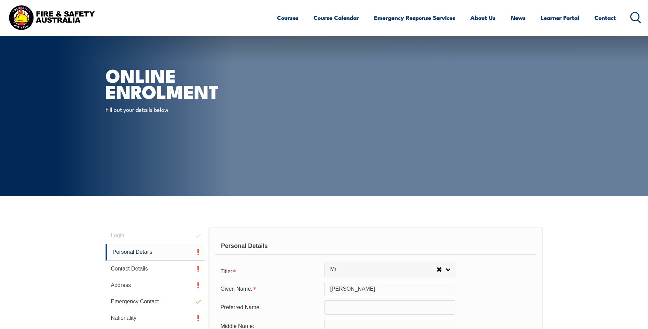
select select "Mr"
select select "M"
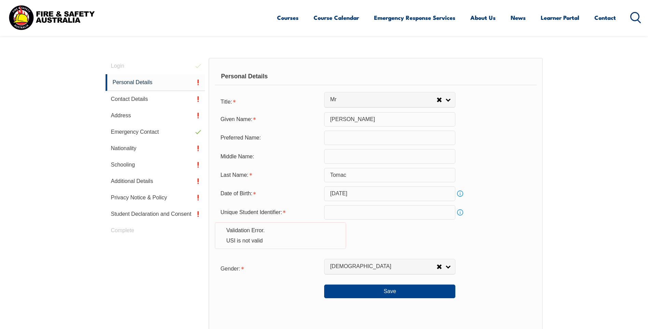
click at [460, 212] on link "Info" at bounding box center [460, 212] width 10 height 10
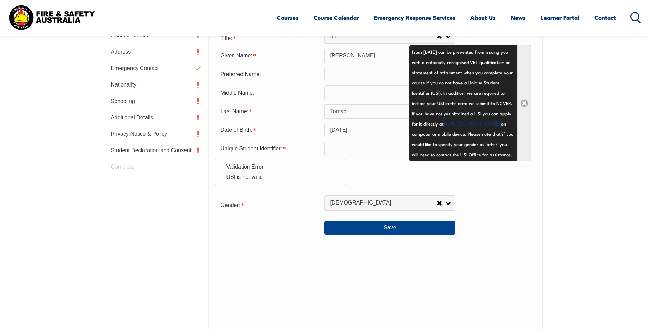
scroll to position [204, 0]
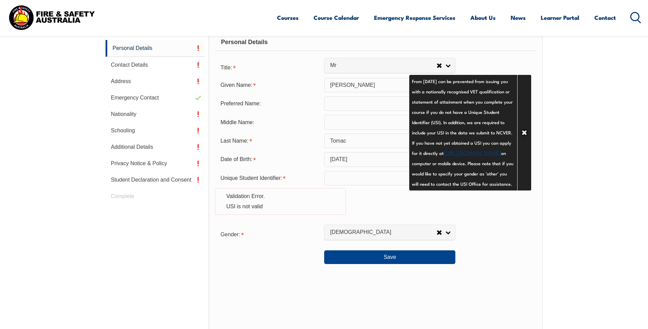
click at [444, 156] on link "https://www.usi.gov.au/your-usi/create-usi" at bounding box center [472, 152] width 57 height 8
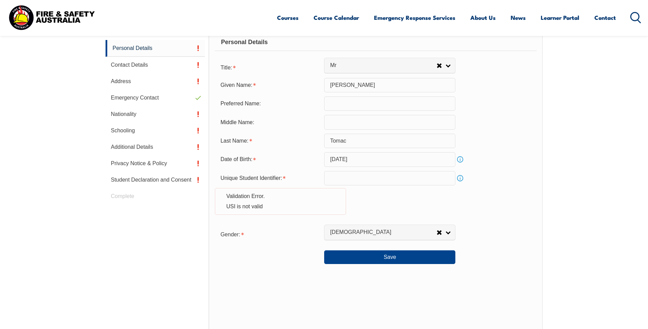
click at [343, 175] on input "text" at bounding box center [389, 178] width 131 height 14
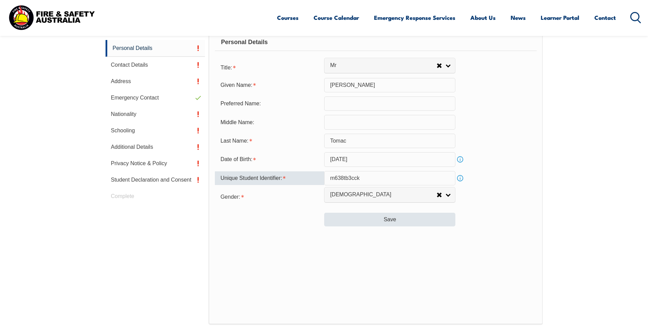
type input "m638tb3cck"
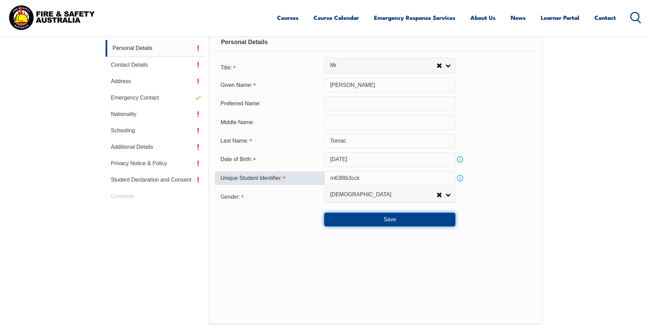
click at [426, 218] on button "Save" at bounding box center [389, 219] width 131 height 14
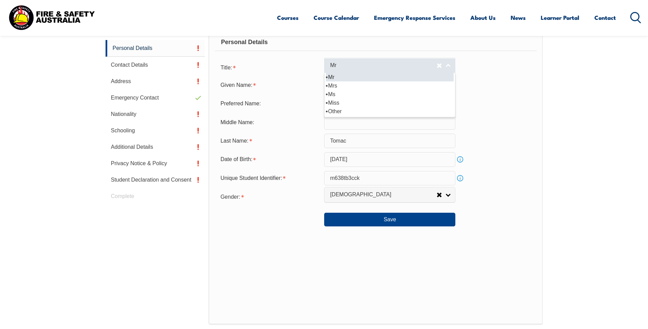
click at [449, 64] on link "Mr" at bounding box center [389, 65] width 131 height 15
click at [346, 79] on li "Mr" at bounding box center [390, 77] width 128 height 9
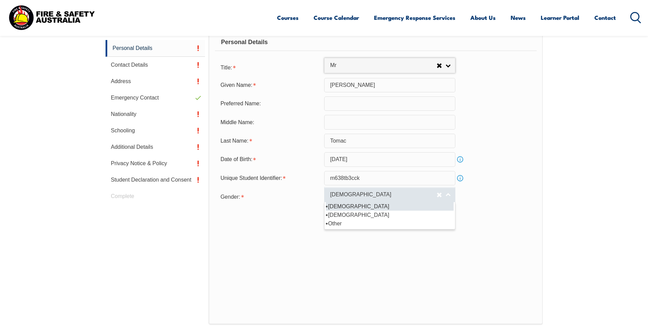
click at [448, 193] on link "Male" at bounding box center [389, 194] width 131 height 15
click at [369, 208] on li "Male" at bounding box center [390, 206] width 128 height 9
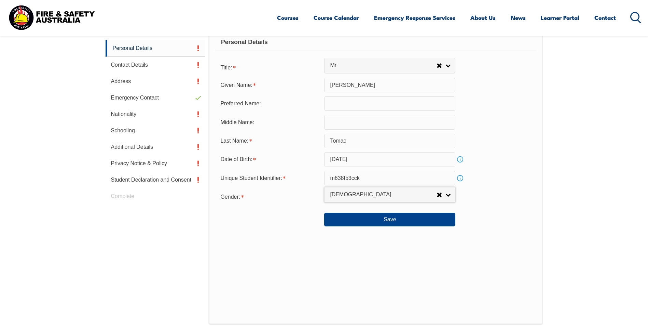
click at [348, 127] on input "text" at bounding box center [389, 122] width 131 height 14
type input "Joseph"
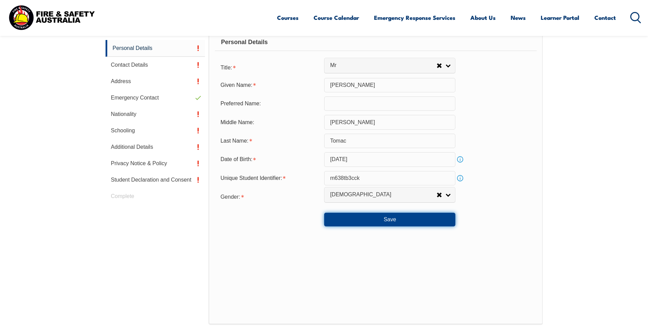
click at [416, 221] on button "Save" at bounding box center [389, 219] width 131 height 14
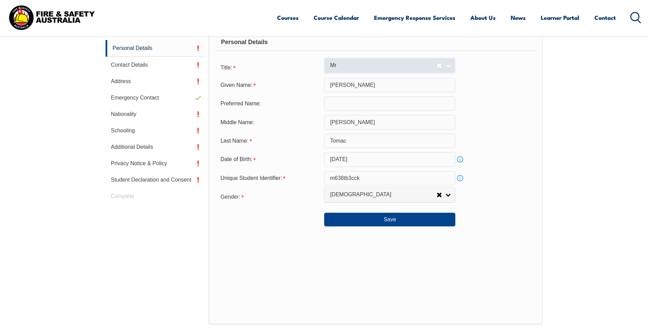
click at [451, 64] on link "Mr" at bounding box center [389, 65] width 131 height 15
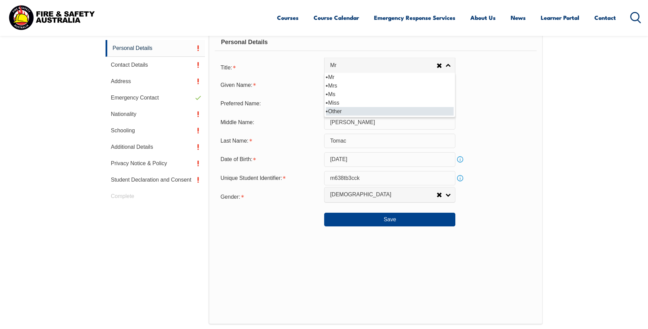
click at [353, 114] on li "Other" at bounding box center [390, 111] width 128 height 9
select select "Other"
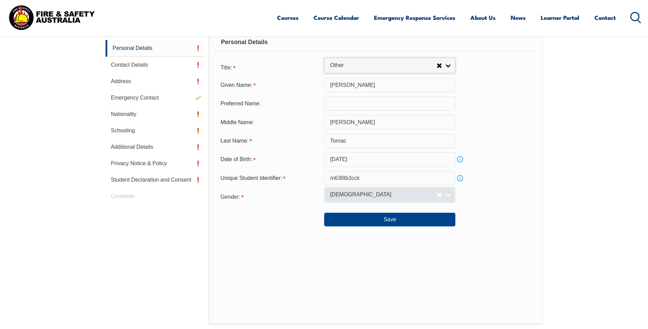
click at [450, 194] on link "Male" at bounding box center [389, 194] width 131 height 15
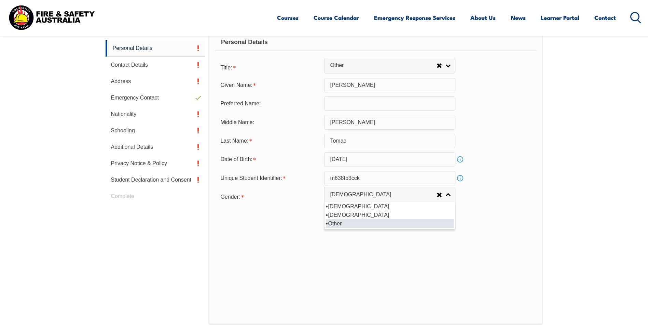
click at [362, 224] on li "Other" at bounding box center [390, 223] width 128 height 9
select select "X"
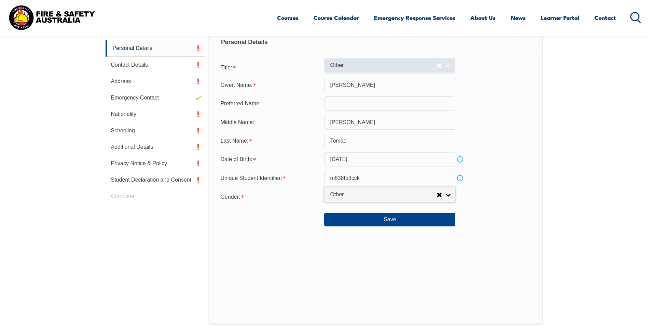
click at [446, 66] on link "Other" at bounding box center [389, 65] width 131 height 15
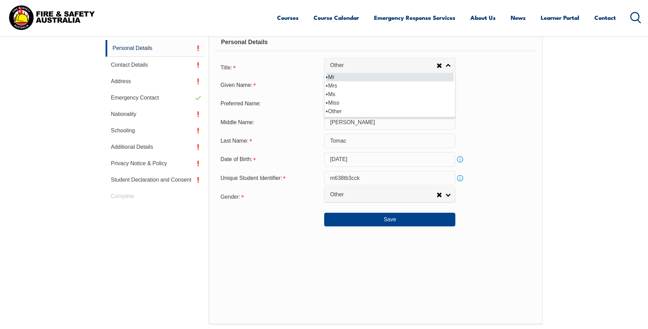
click at [337, 81] on li "Mr" at bounding box center [390, 77] width 128 height 9
select select "Mr"
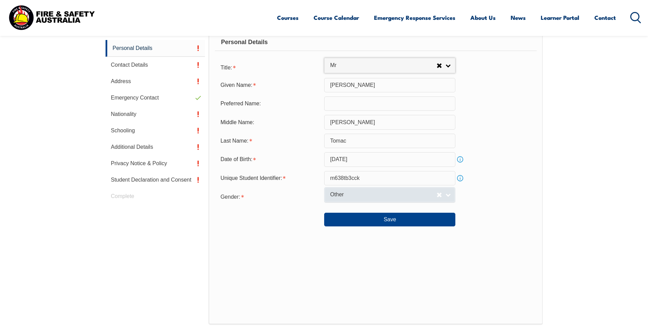
click at [447, 195] on link "Other" at bounding box center [389, 194] width 131 height 15
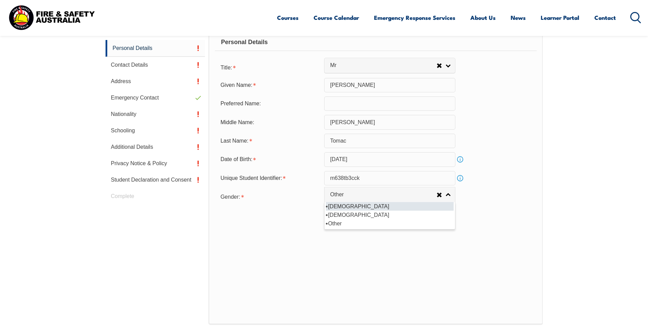
click at [392, 206] on li "Male" at bounding box center [390, 206] width 128 height 9
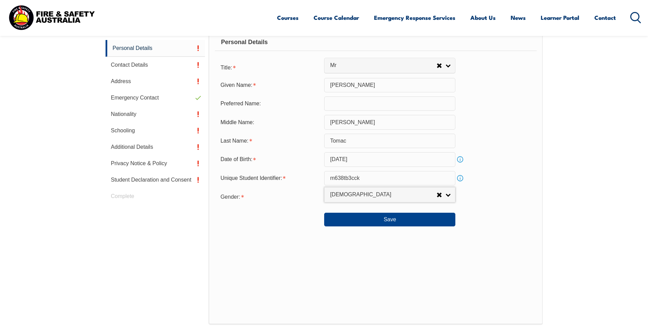
select select "M"
click at [266, 236] on div "Personal Details Title: Mr Mrs Ms Miss Other Mr Mr Mrs Ms Miss Other Given Name…" at bounding box center [376, 174] width 334 height 300
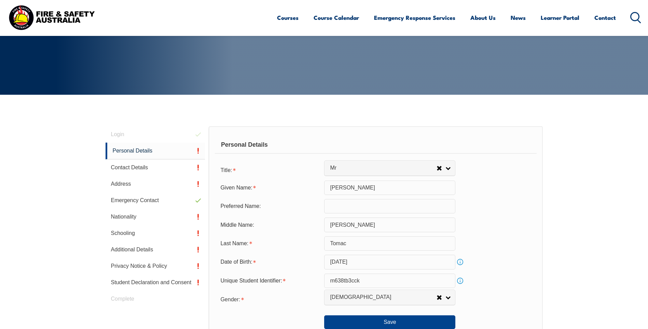
scroll to position [135, 0]
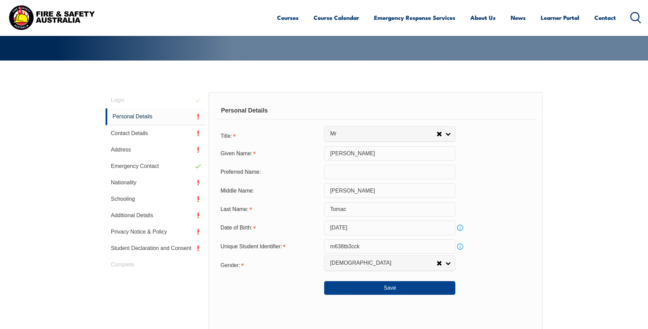
click at [348, 174] on input "text" at bounding box center [389, 172] width 131 height 14
click at [402, 281] on button "Save" at bounding box center [389, 288] width 131 height 14
click at [375, 176] on input "Andrew" at bounding box center [389, 172] width 131 height 14
type input "A"
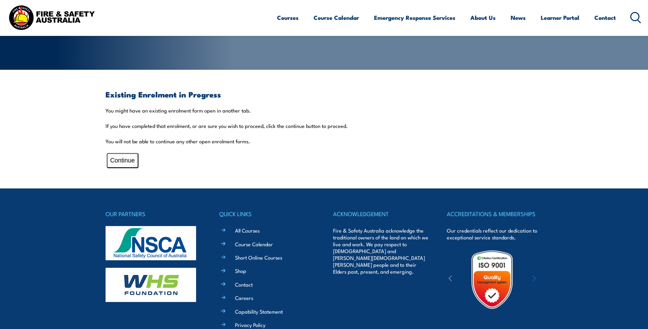
click at [123, 161] on button "Continue" at bounding box center [122, 160] width 31 height 15
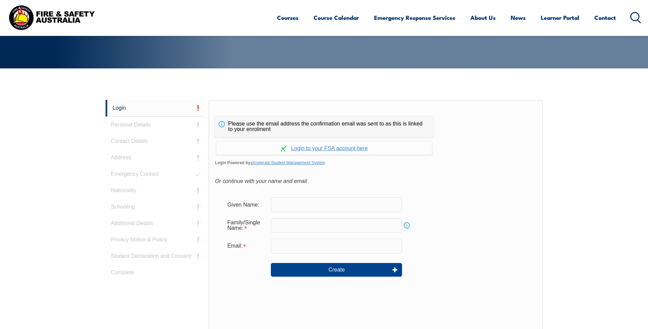
scroll to position [182, 0]
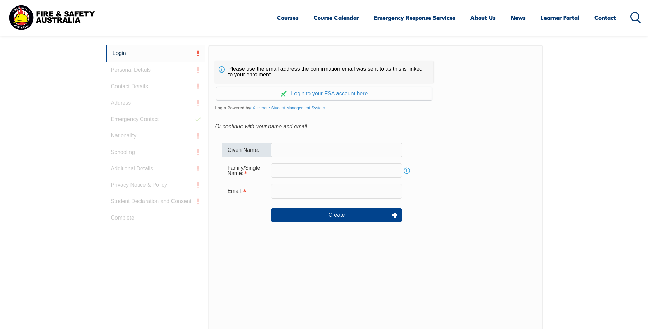
click at [304, 152] on input "text" at bounding box center [336, 149] width 131 height 14
type input "[PERSON_NAME]"
type input "Tomac"
type input "[EMAIL_ADDRESS][DOMAIN_NAME]"
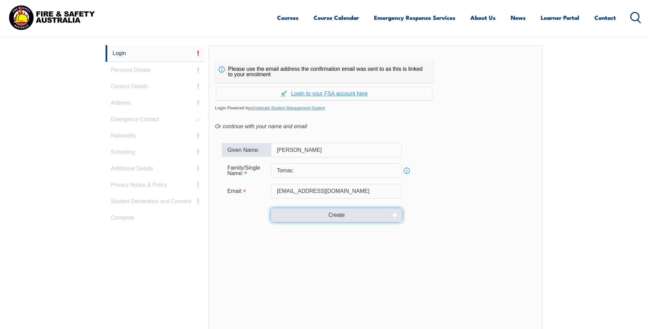
click at [355, 216] on button "Create" at bounding box center [336, 215] width 131 height 14
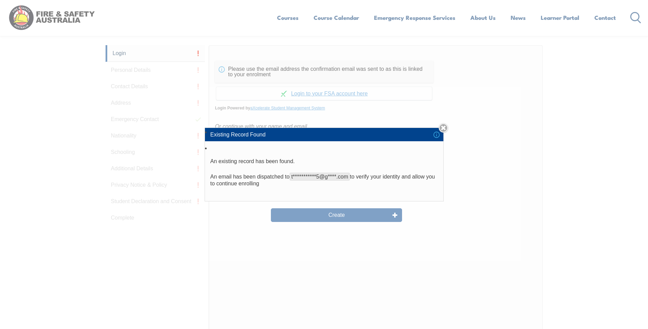
click at [354, 216] on div "**********" at bounding box center [324, 164] width 648 height 329
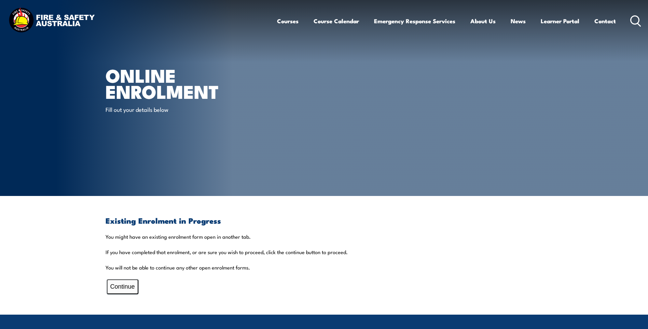
click at [130, 283] on button "Continue" at bounding box center [122, 286] width 31 height 15
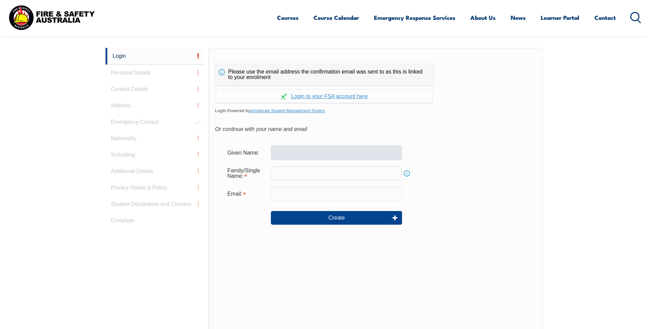
scroll to position [182, 0]
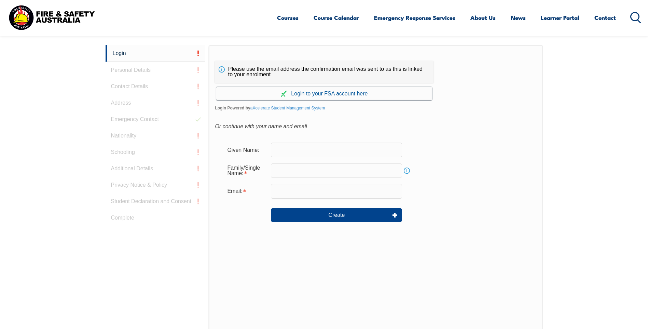
click at [319, 93] on link "Continue with aXcelerate" at bounding box center [324, 93] width 216 height 13
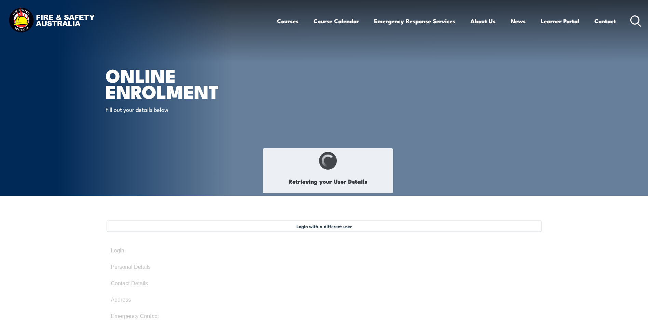
type input "[PERSON_NAME]"
type input "Tomac"
type input "[DATE]"
type input "M638TB3CCK"
select select "M"
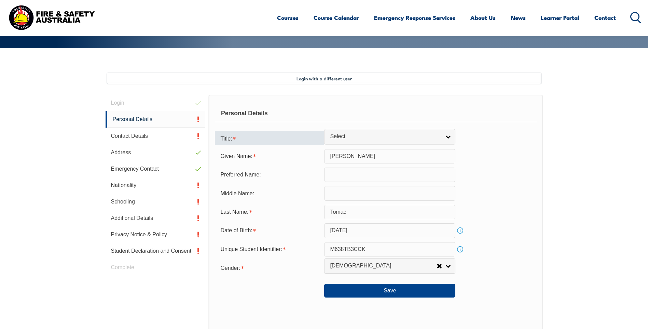
scroll to position [186, 0]
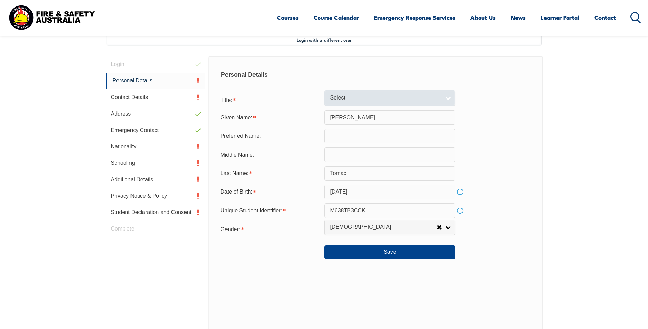
click at [446, 97] on link "Select" at bounding box center [389, 97] width 131 height 15
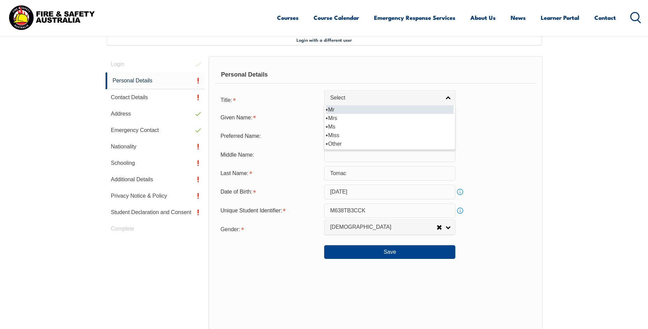
click at [336, 111] on li "Mr" at bounding box center [390, 109] width 128 height 9
select select "Mr"
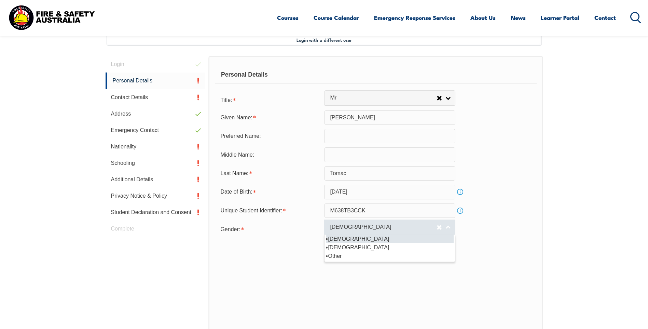
click at [447, 228] on link "Male" at bounding box center [389, 226] width 131 height 15
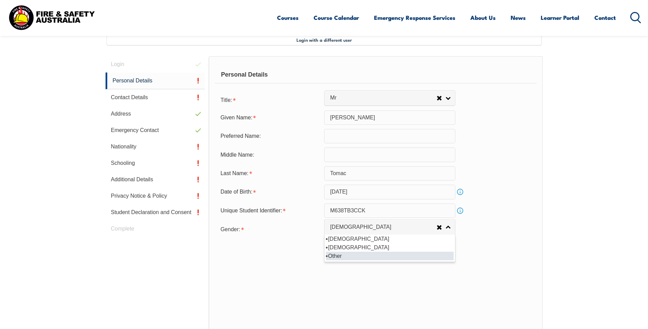
click at [381, 256] on li "Other" at bounding box center [390, 255] width 128 height 9
click at [356, 224] on span "Other" at bounding box center [383, 226] width 107 height 7
click at [337, 239] on li "Male" at bounding box center [390, 238] width 128 height 9
select select "M"
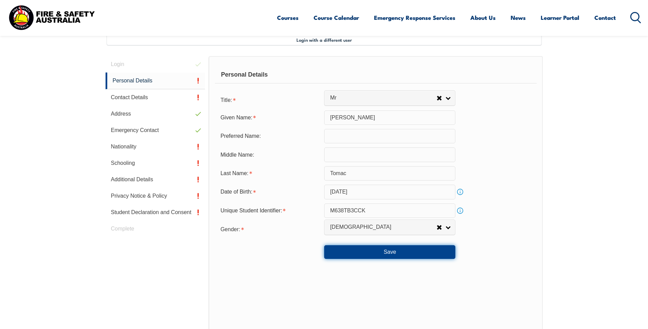
click at [404, 254] on button "Save" at bounding box center [389, 252] width 131 height 14
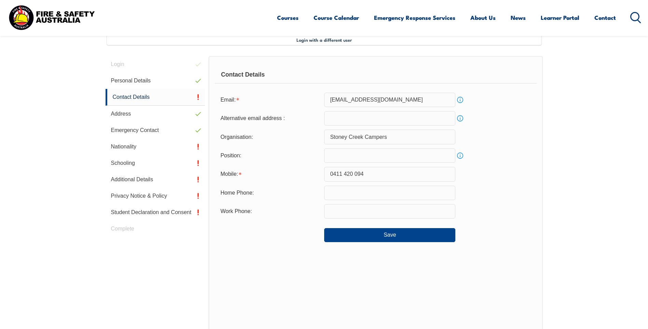
click at [358, 123] on input "email" at bounding box center [389, 118] width 131 height 14
type input "andrew.tomac@stoneycreekcampers.com.au"
click at [357, 158] on input "text" at bounding box center [389, 155] width 131 height 14
type input "General Manager"
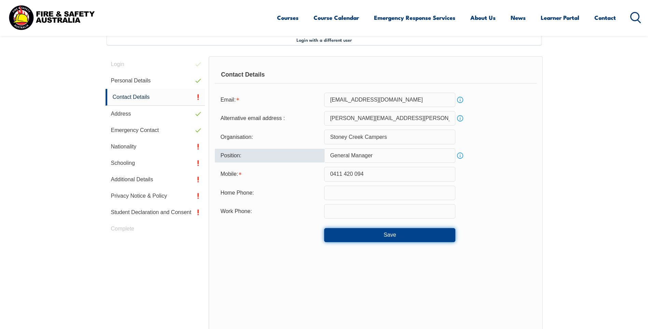
click at [376, 235] on button "Save" at bounding box center [389, 235] width 131 height 14
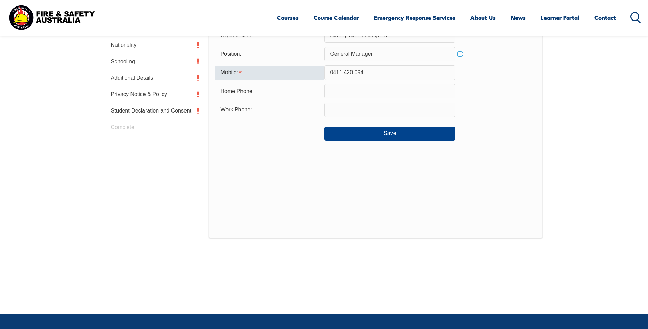
scroll to position [250, 0]
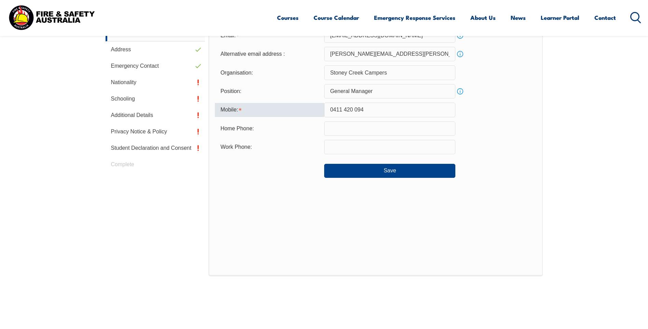
click at [355, 108] on input "0411 420 094" at bounding box center [389, 109] width 131 height 14
type input "0411420094"
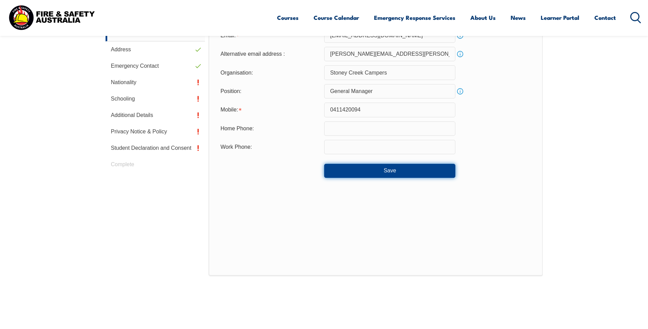
click at [434, 165] on button "Save" at bounding box center [389, 171] width 131 height 14
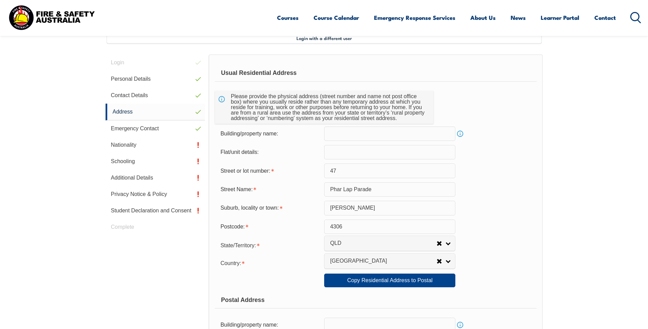
scroll to position [186, 0]
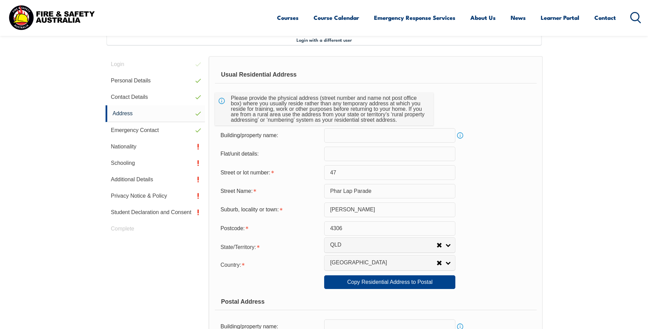
click at [461, 136] on link "Info" at bounding box center [460, 135] width 10 height 10
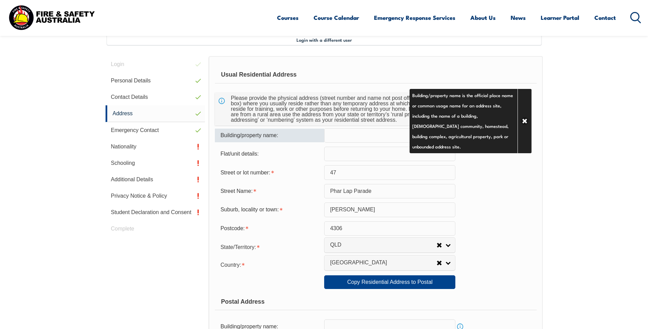
click at [379, 137] on input "text" at bounding box center [389, 135] width 131 height 14
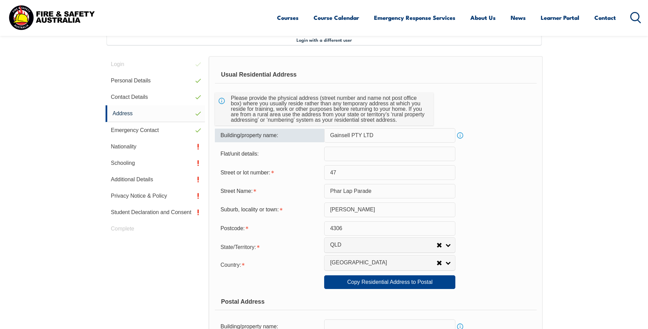
type input "Gainsell PTY LTD"
click at [537, 177] on div "Usual Residential Address Please provide the physical address (street number an…" at bounding box center [376, 328] width 334 height 545
drag, startPoint x: 354, startPoint y: 133, endPoint x: 328, endPoint y: 133, distance: 26.0
click at [328, 133] on input "Gainsell PTY LTD" at bounding box center [389, 135] width 131 height 14
click at [511, 177] on div "Street or lot number: 47" at bounding box center [375, 172] width 321 height 14
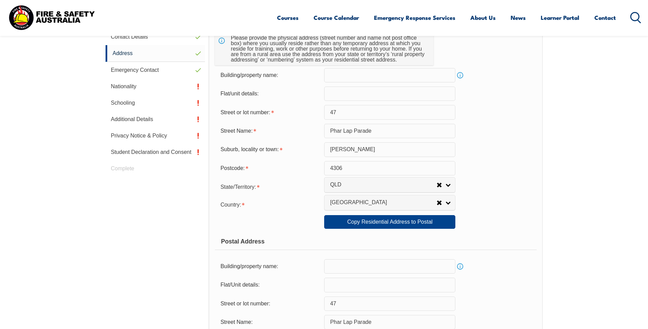
scroll to position [289, 0]
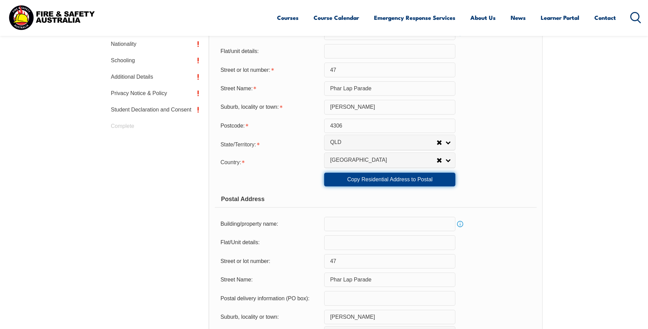
click at [390, 180] on link "Copy Residential Address to Postal" at bounding box center [389, 179] width 131 height 14
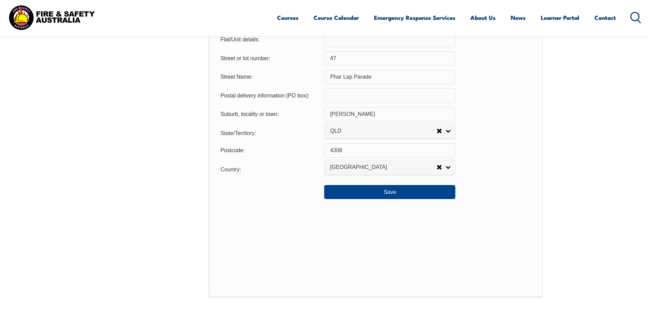
scroll to position [494, 0]
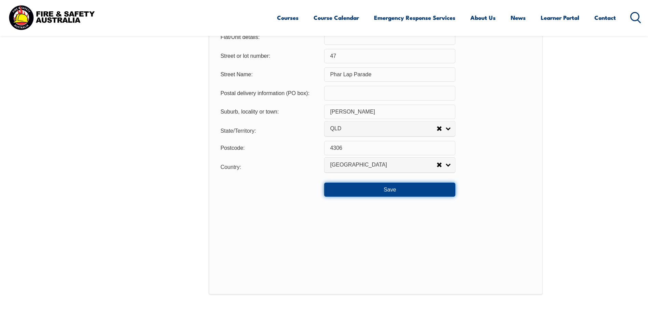
click at [417, 188] on button "Save" at bounding box center [389, 189] width 131 height 14
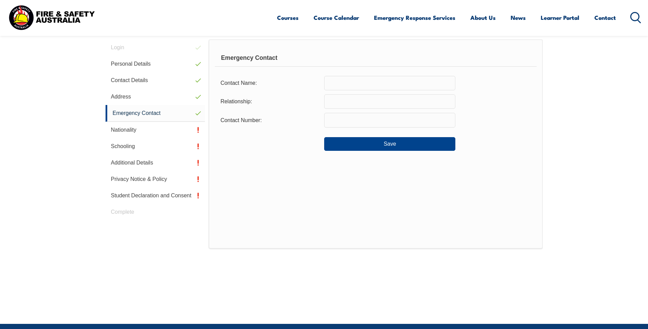
scroll to position [186, 0]
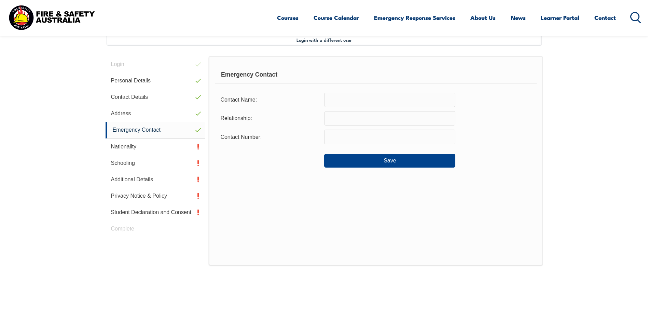
click at [368, 101] on input "text" at bounding box center [389, 100] width 131 height 14
type input "Renee Tomac"
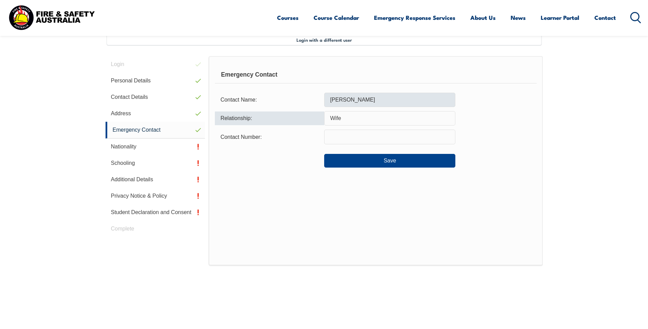
type input "Wife"
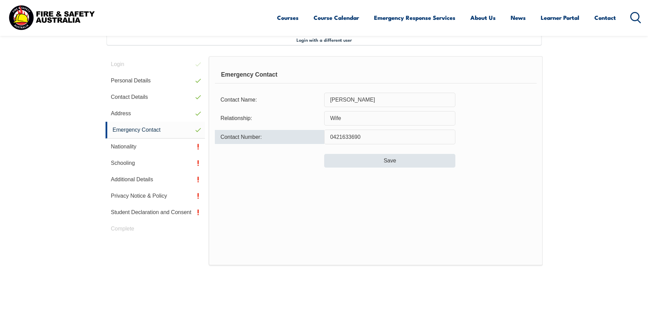
type input "0421633690"
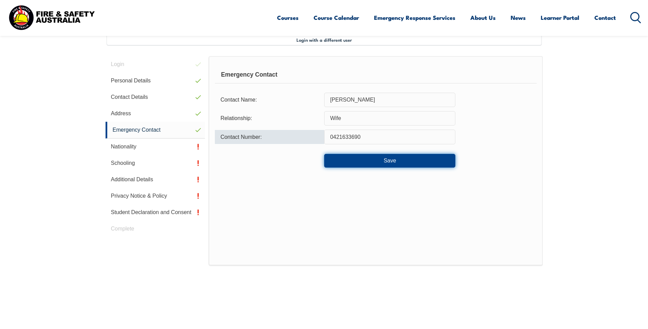
click at [432, 161] on button "Save" at bounding box center [389, 161] width 131 height 14
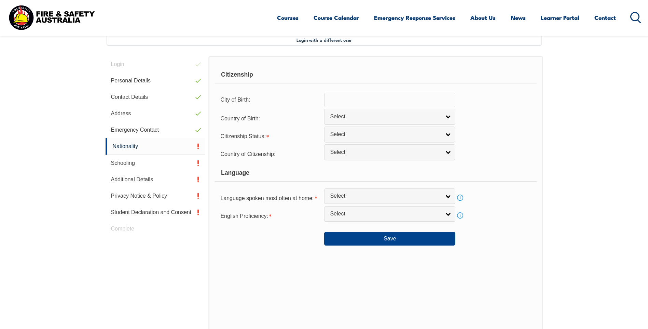
click at [409, 102] on input "text" at bounding box center [389, 100] width 131 height 14
type input "Sydney"
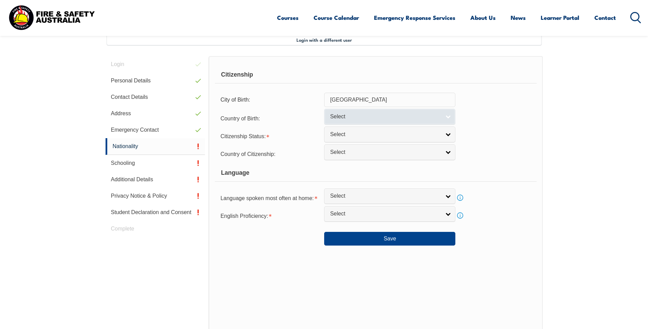
click at [447, 119] on link "Select" at bounding box center [389, 116] width 131 height 15
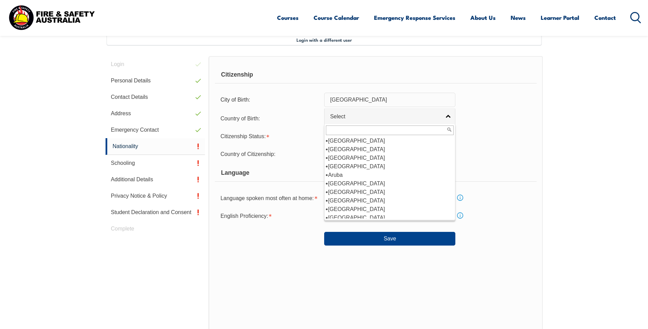
scroll to position [102, 0]
click at [345, 152] on li "Australia" at bounding box center [390, 149] width 128 height 9
select select "1101"
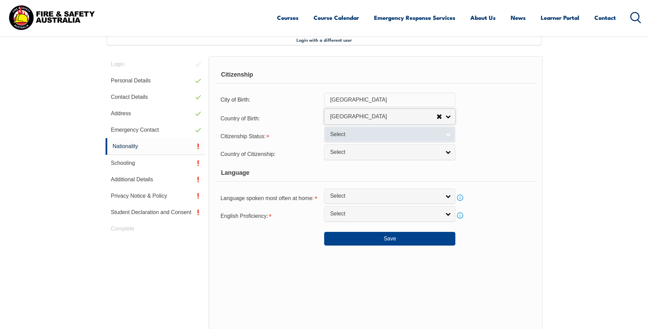
click at [351, 136] on span "Select" at bounding box center [385, 134] width 111 height 7
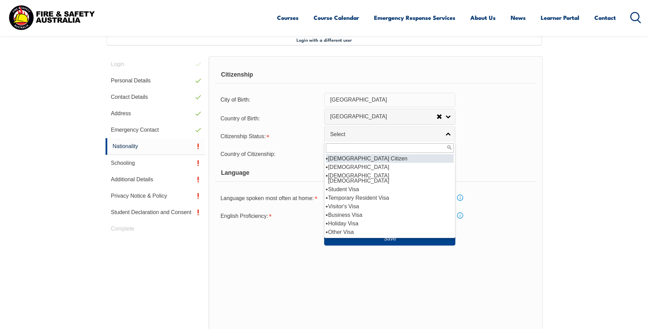
click at [354, 161] on li "Australian Citizen" at bounding box center [390, 158] width 128 height 9
select select "1"
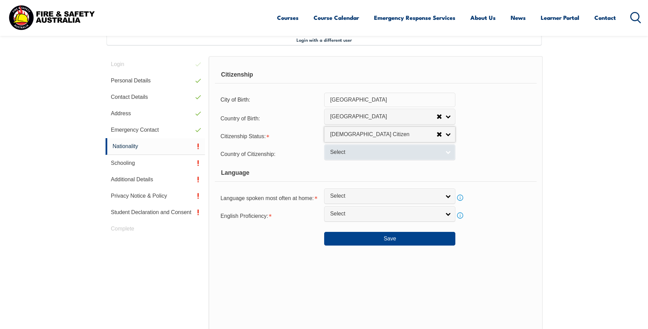
click at [351, 154] on span "Select" at bounding box center [385, 152] width 111 height 7
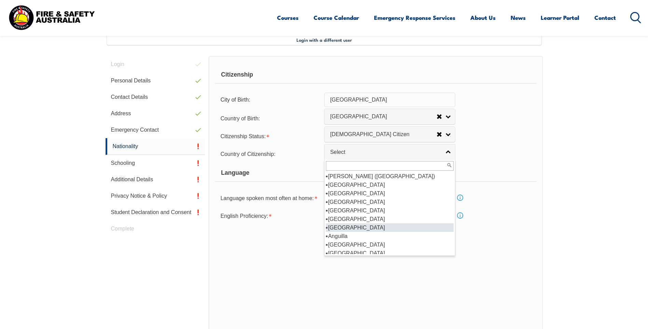
scroll to position [68, 0]
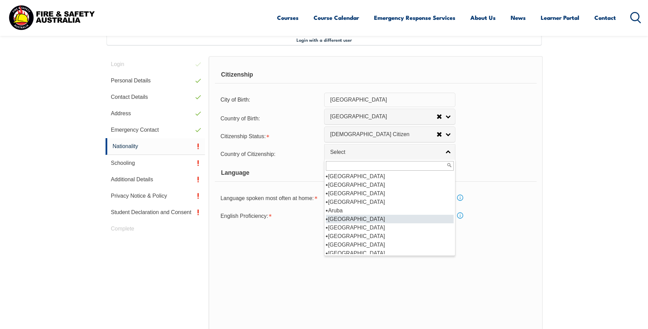
click at [348, 216] on li "Australia" at bounding box center [390, 219] width 128 height 9
select select "1101"
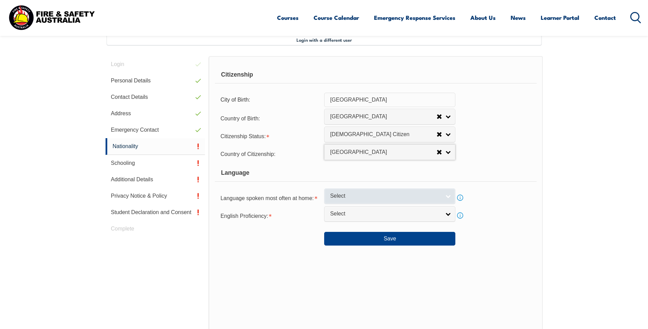
click at [363, 195] on span "Select" at bounding box center [385, 195] width 111 height 7
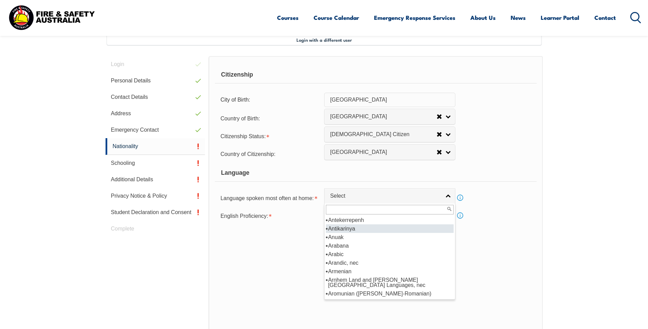
scroll to position [0, 0]
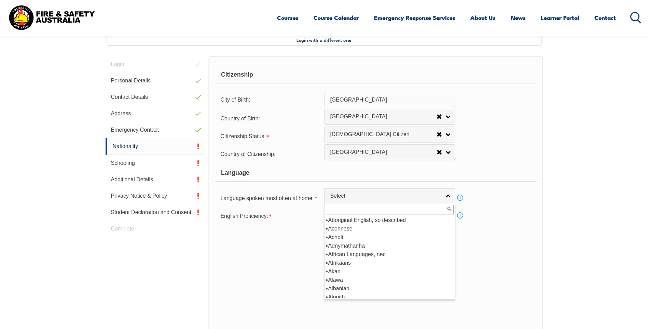
click at [509, 169] on div "Language" at bounding box center [375, 172] width 321 height 17
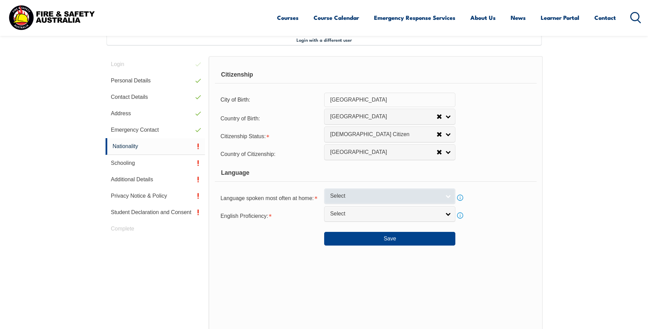
click at [446, 196] on link "Select" at bounding box center [389, 195] width 131 height 15
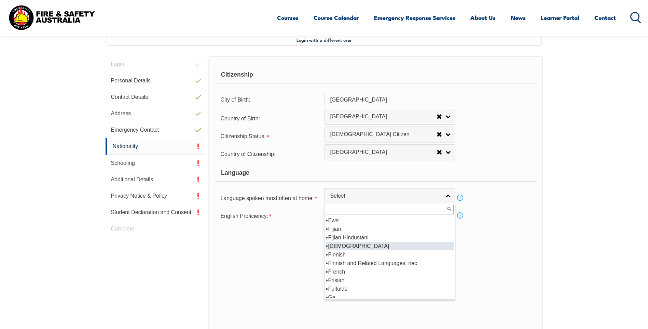
scroll to position [842, 0]
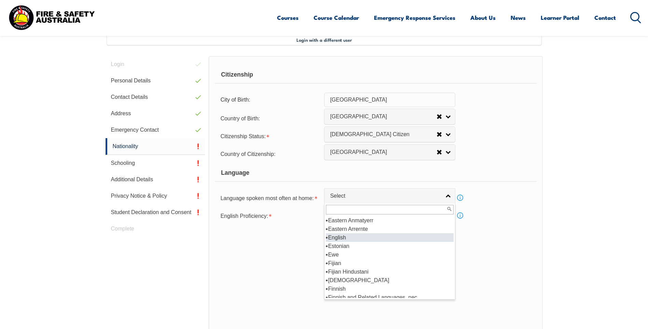
click at [360, 239] on li "English" at bounding box center [390, 237] width 128 height 9
select select "1201"
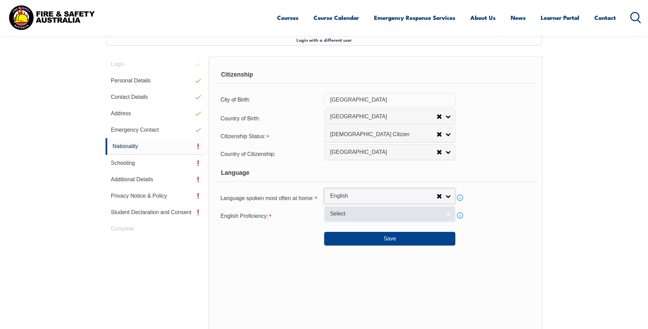
click at [357, 213] on span "Select" at bounding box center [385, 213] width 111 height 7
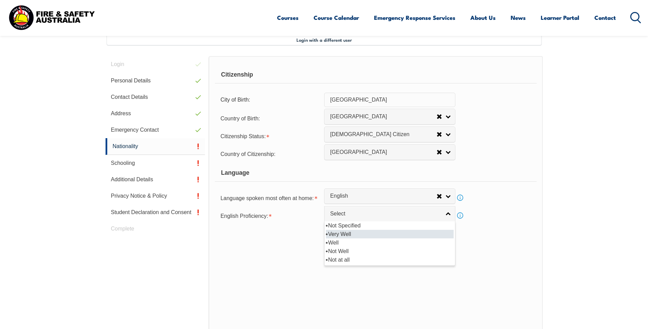
click at [350, 232] on li "Very Well" at bounding box center [390, 234] width 128 height 9
select select "1"
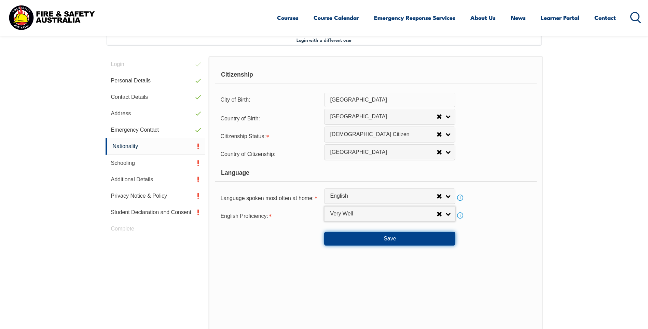
click at [366, 239] on button "Save" at bounding box center [389, 239] width 131 height 14
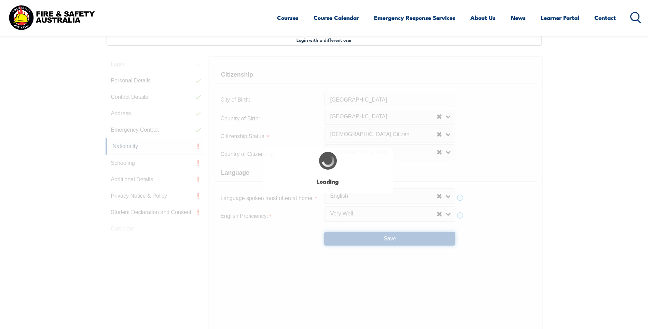
scroll to position [0, 0]
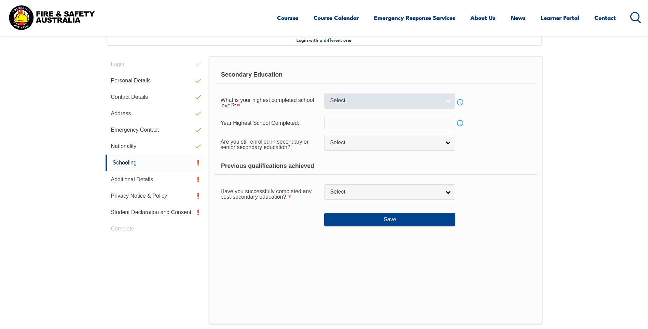
click at [449, 100] on link "Select" at bounding box center [389, 100] width 131 height 15
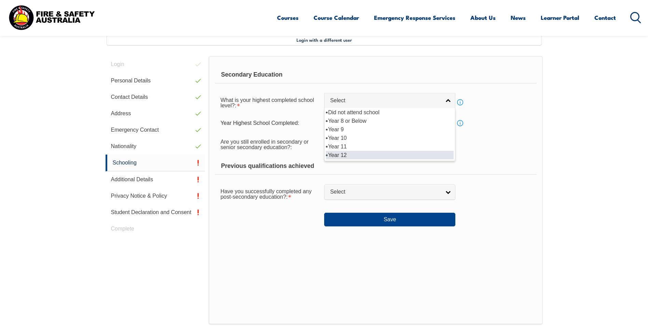
click at [355, 151] on li "Year 12" at bounding box center [390, 155] width 128 height 9
select select "12"
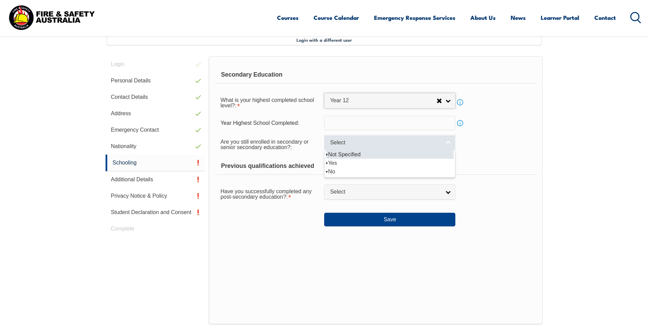
click at [445, 145] on link "Select" at bounding box center [389, 142] width 131 height 15
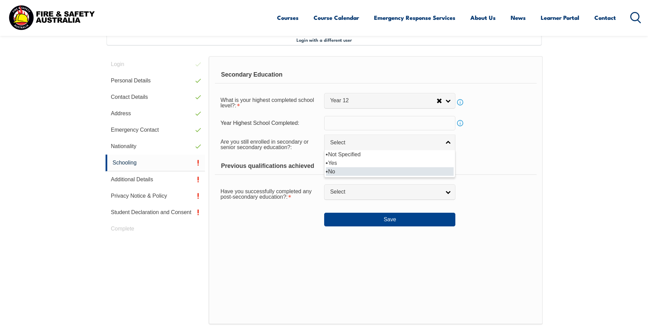
click at [373, 170] on li "No" at bounding box center [390, 171] width 128 height 9
select select "false"
click at [458, 195] on div "Have you successfully completed any post-secondary education?: Yes No Select" at bounding box center [375, 193] width 321 height 19
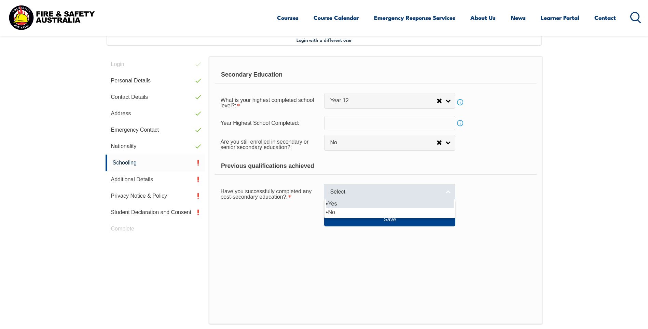
click at [376, 196] on link "Select" at bounding box center [389, 191] width 131 height 15
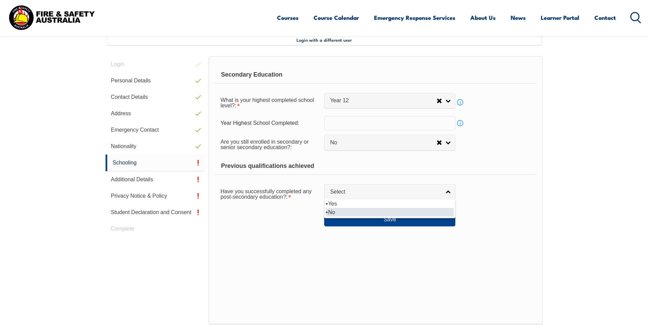
click at [357, 208] on li "No" at bounding box center [390, 212] width 128 height 9
select select "false"
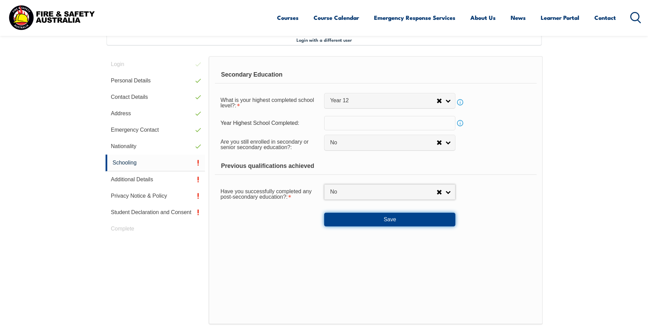
click at [366, 218] on button "Save" at bounding box center [389, 219] width 131 height 14
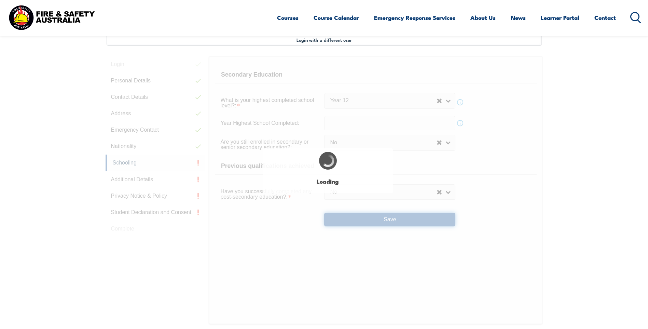
select select
select select "false"
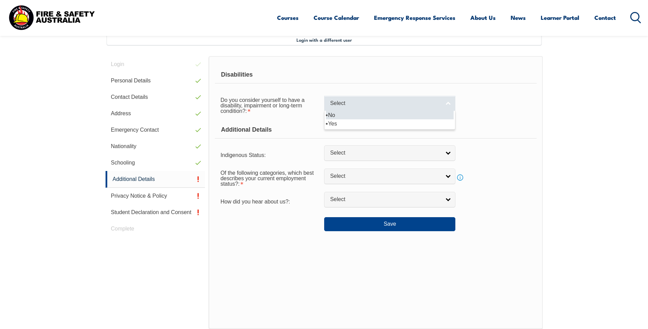
click at [418, 98] on link "Select" at bounding box center [389, 103] width 131 height 15
click at [393, 115] on li "No" at bounding box center [390, 115] width 128 height 9
select select "false"
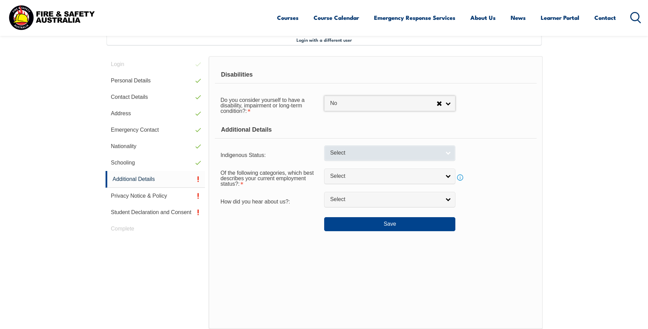
click at [412, 158] on link "Select" at bounding box center [389, 152] width 131 height 15
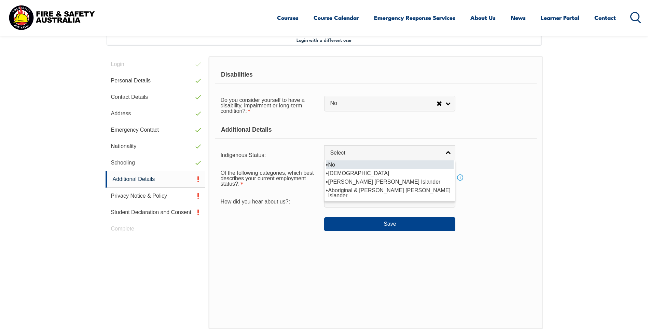
click at [357, 166] on li "No" at bounding box center [390, 164] width 128 height 9
select select "4"
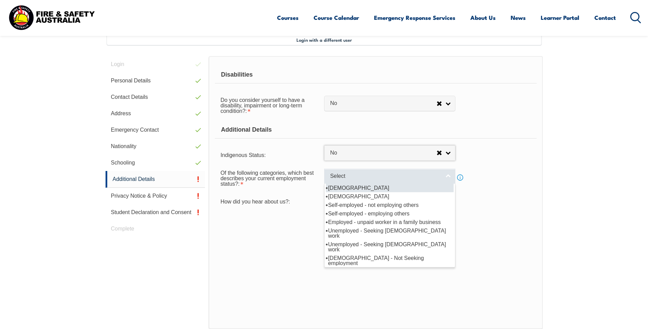
click at [361, 175] on span "Select" at bounding box center [385, 175] width 111 height 7
click at [357, 187] on li "Full-time employee" at bounding box center [390, 187] width 128 height 9
select select "1"
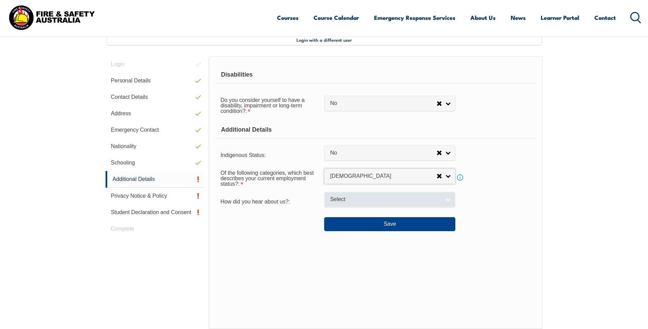
click at [356, 196] on span "Select" at bounding box center [385, 199] width 111 height 7
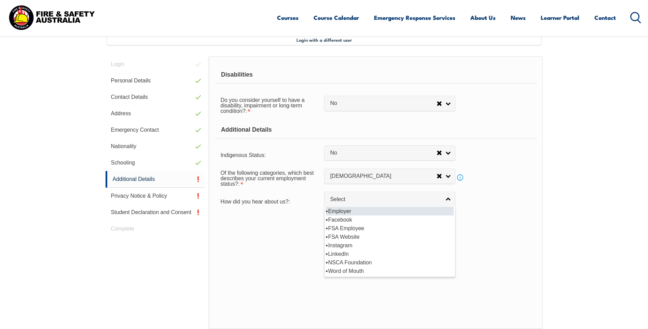
click at [356, 213] on li "Employer" at bounding box center [390, 211] width 128 height 9
select select "8019"
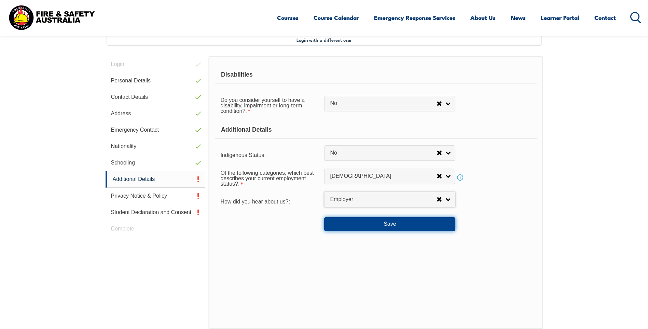
click at [367, 225] on button "Save" at bounding box center [389, 224] width 131 height 14
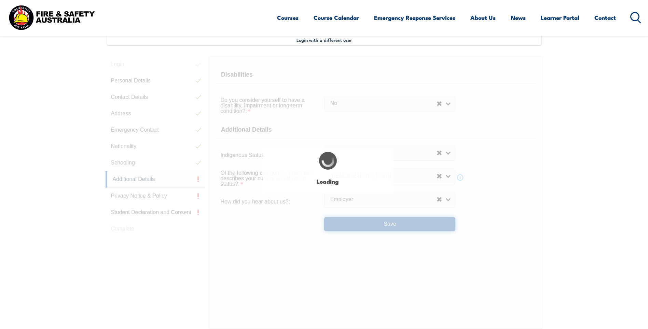
select select "false"
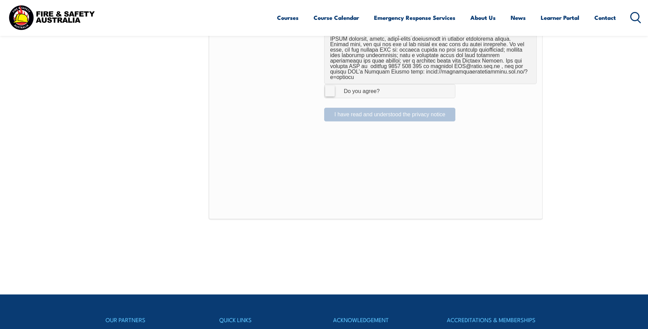
scroll to position [391, 0]
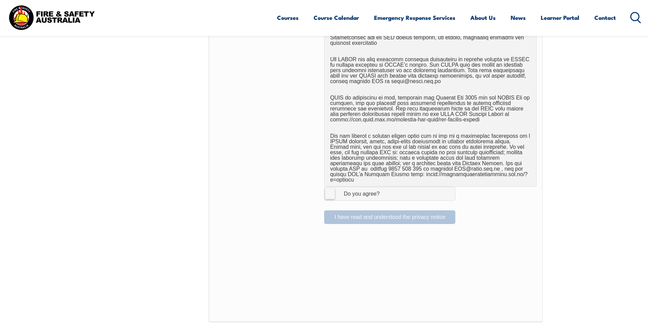
click at [332, 189] on label "I Agree Do you agree?" at bounding box center [389, 193] width 131 height 14
click at [385, 189] on input "I Agree Do you agree?" at bounding box center [391, 193] width 12 height 13
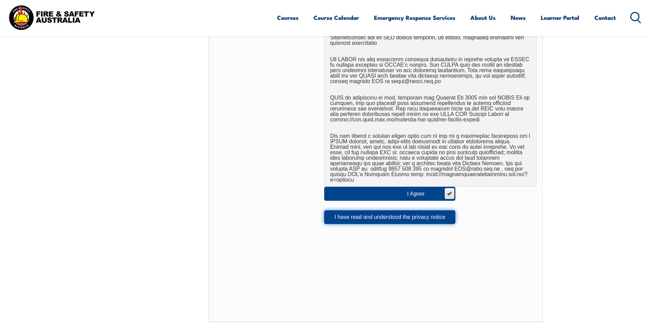
click at [383, 210] on button "I have read and understood the privacy notice" at bounding box center [389, 217] width 131 height 14
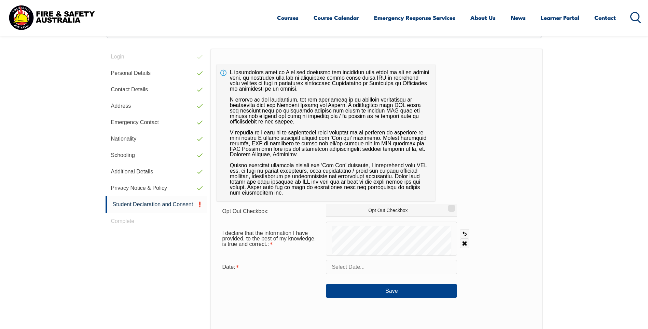
scroll to position [186, 0]
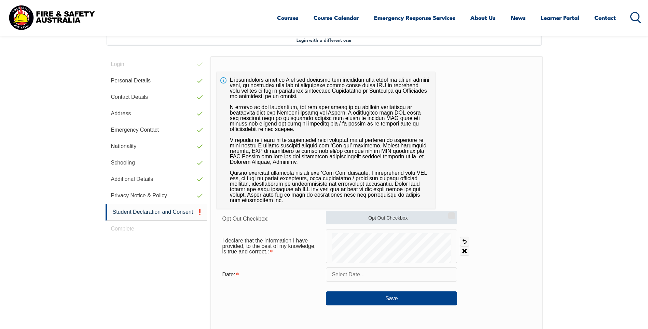
click at [452, 213] on input "Opt Out Checkbox" at bounding box center [450, 213] width 4 height 1
checkbox input "true"
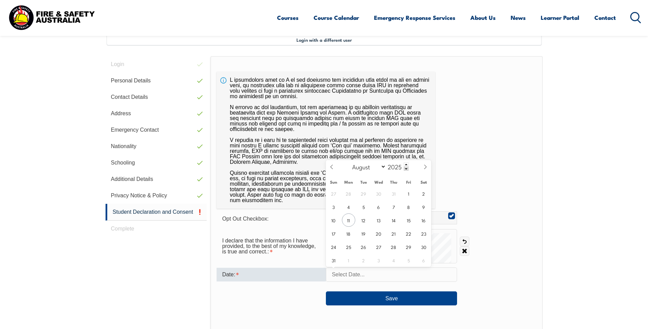
click at [395, 273] on input "text" at bounding box center [391, 274] width 131 height 14
click at [346, 217] on span "11" at bounding box center [348, 219] width 13 height 13
type input "August 11, 2025"
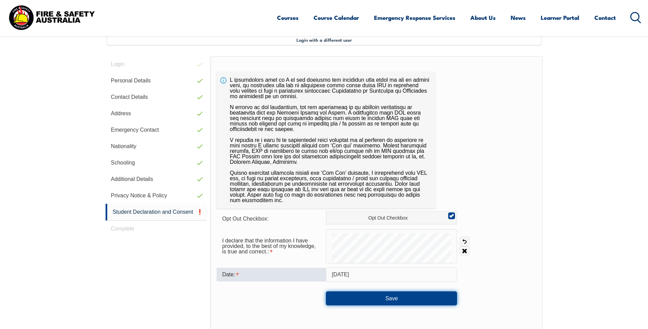
click at [400, 297] on button "Save" at bounding box center [391, 298] width 131 height 14
